Goal: Book appointment/travel/reservation

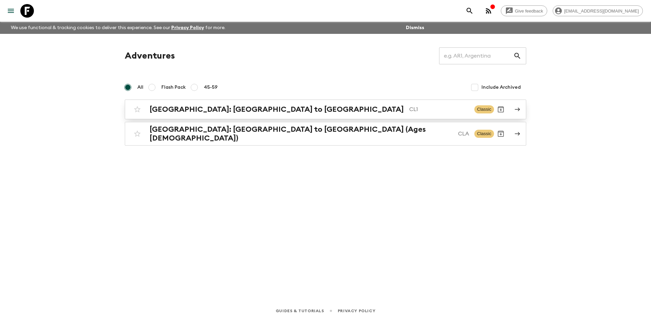
click at [212, 109] on h2 "[GEOGRAPHIC_DATA]: [GEOGRAPHIC_DATA] to [GEOGRAPHIC_DATA]" at bounding box center [277, 109] width 254 height 9
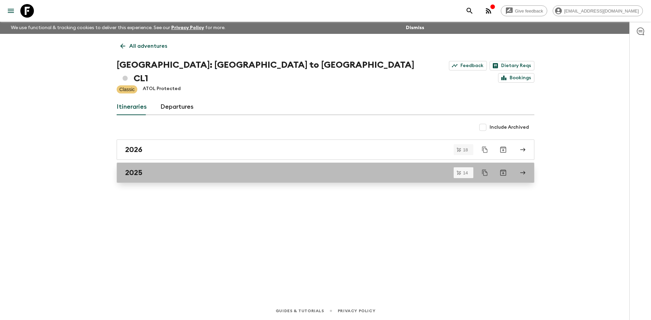
click at [172, 169] on div "2025" at bounding box center [319, 173] width 388 height 9
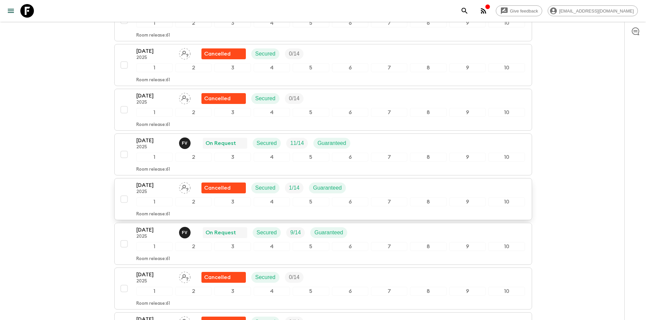
scroll to position [305, 0]
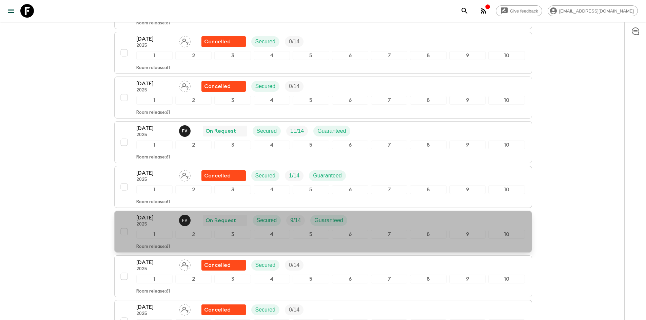
click at [370, 214] on div "[DATE] 2025 F V On Request Secured 9 / 14 Guaranteed" at bounding box center [330, 221] width 389 height 14
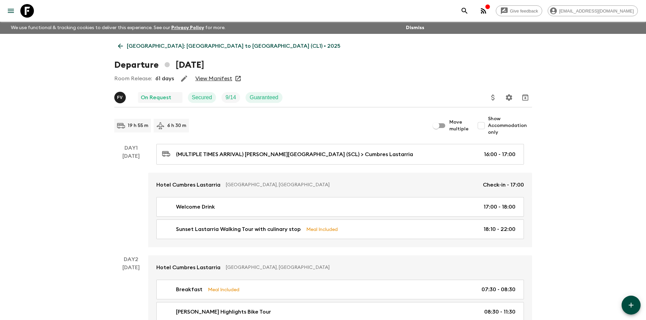
click at [116, 50] on link "[GEOGRAPHIC_DATA]: [GEOGRAPHIC_DATA] to [GEOGRAPHIC_DATA] (CL1) • 2025" at bounding box center [229, 46] width 230 height 14
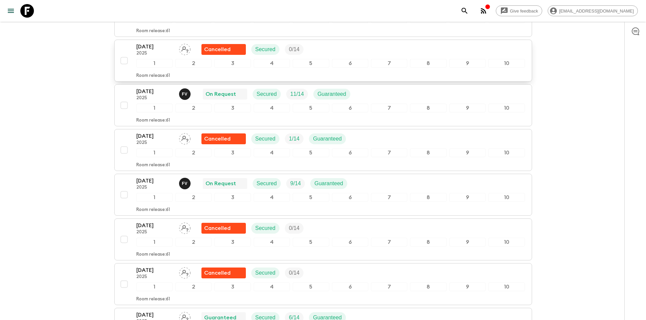
scroll to position [339, 0]
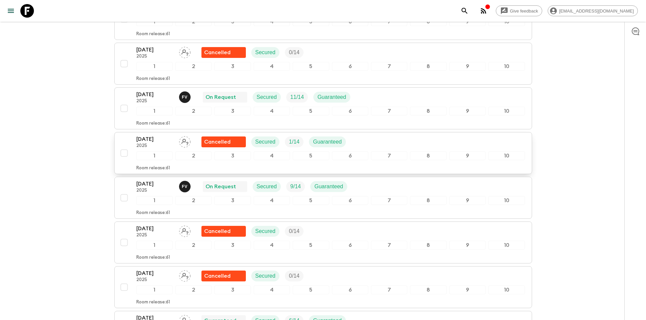
click at [174, 135] on div "[DATE] 2025 Cancelled Secured 1 / 14 Guaranteed" at bounding box center [243, 142] width 215 height 14
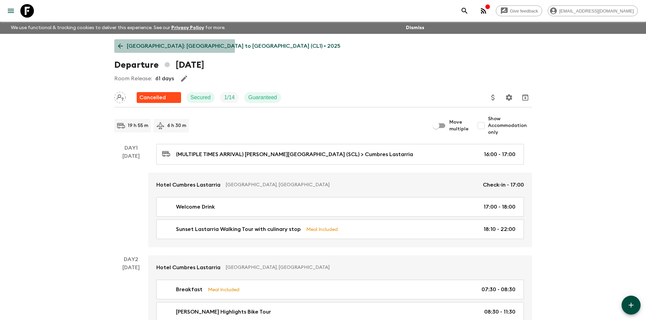
click at [122, 45] on icon at bounding box center [120, 45] width 7 height 7
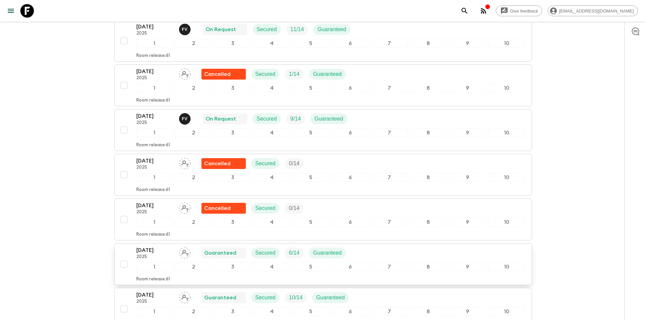
scroll to position [373, 0]
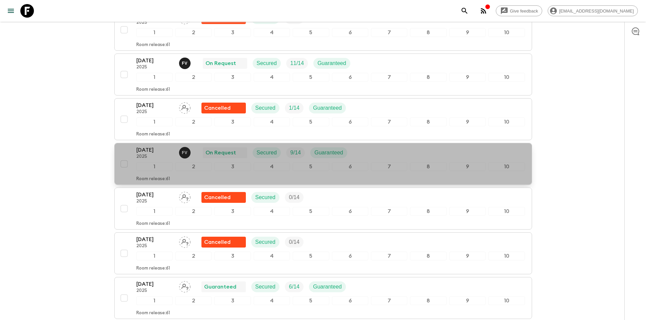
click at [157, 146] on p "[DATE]" at bounding box center [154, 150] width 37 height 8
